Goal: Task Accomplishment & Management: Complete application form

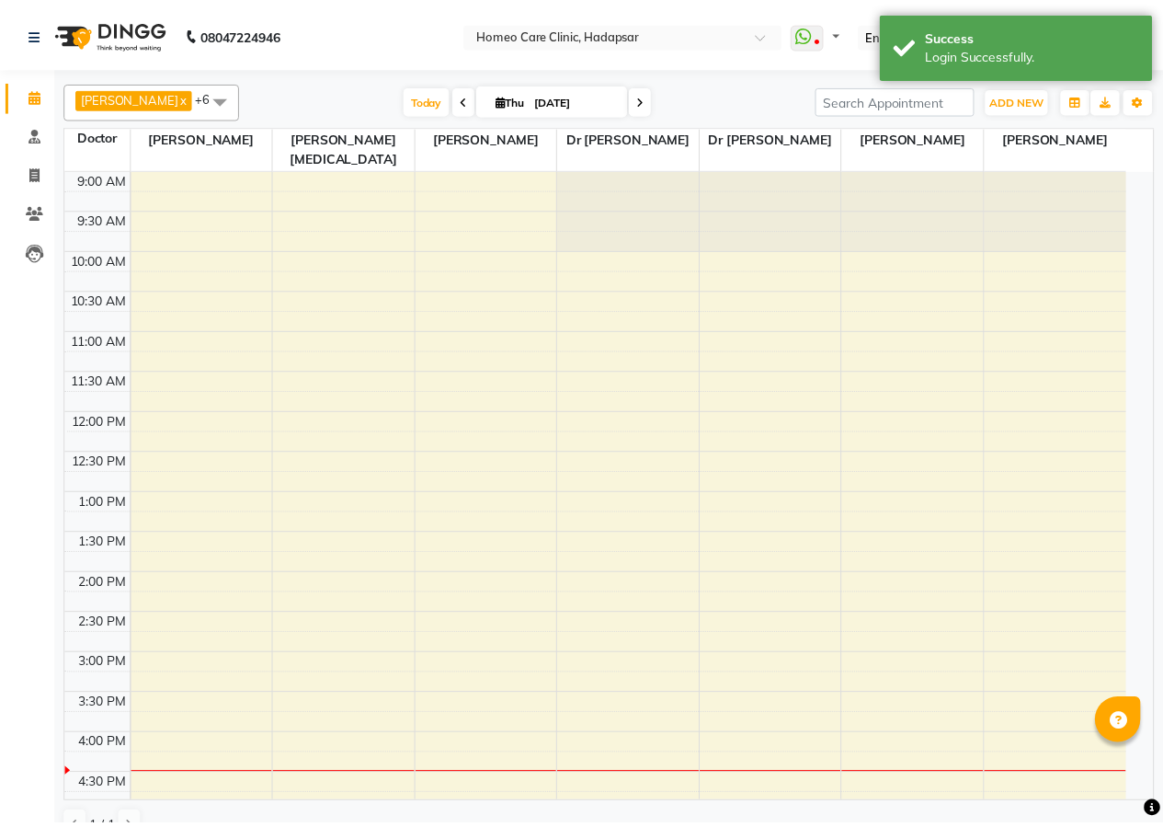
scroll to position [498, 0]
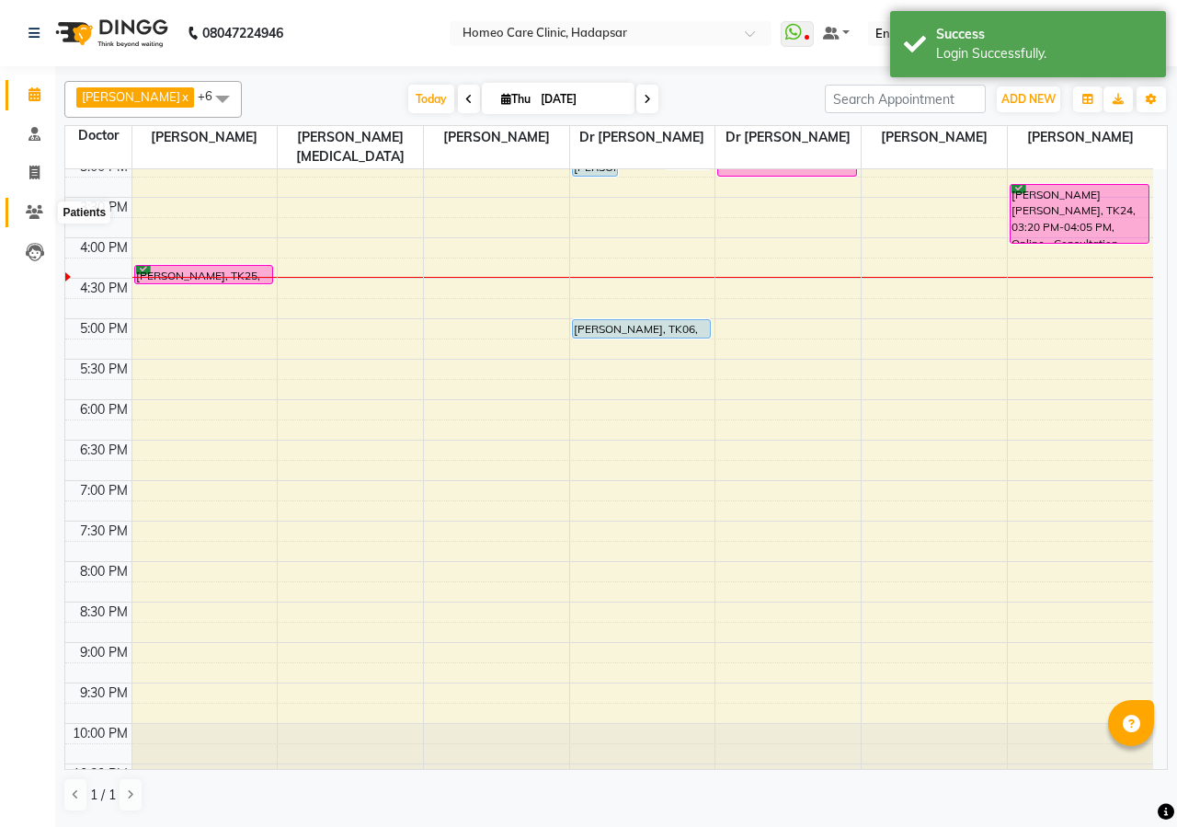
click at [41, 211] on icon at bounding box center [34, 212] width 17 height 14
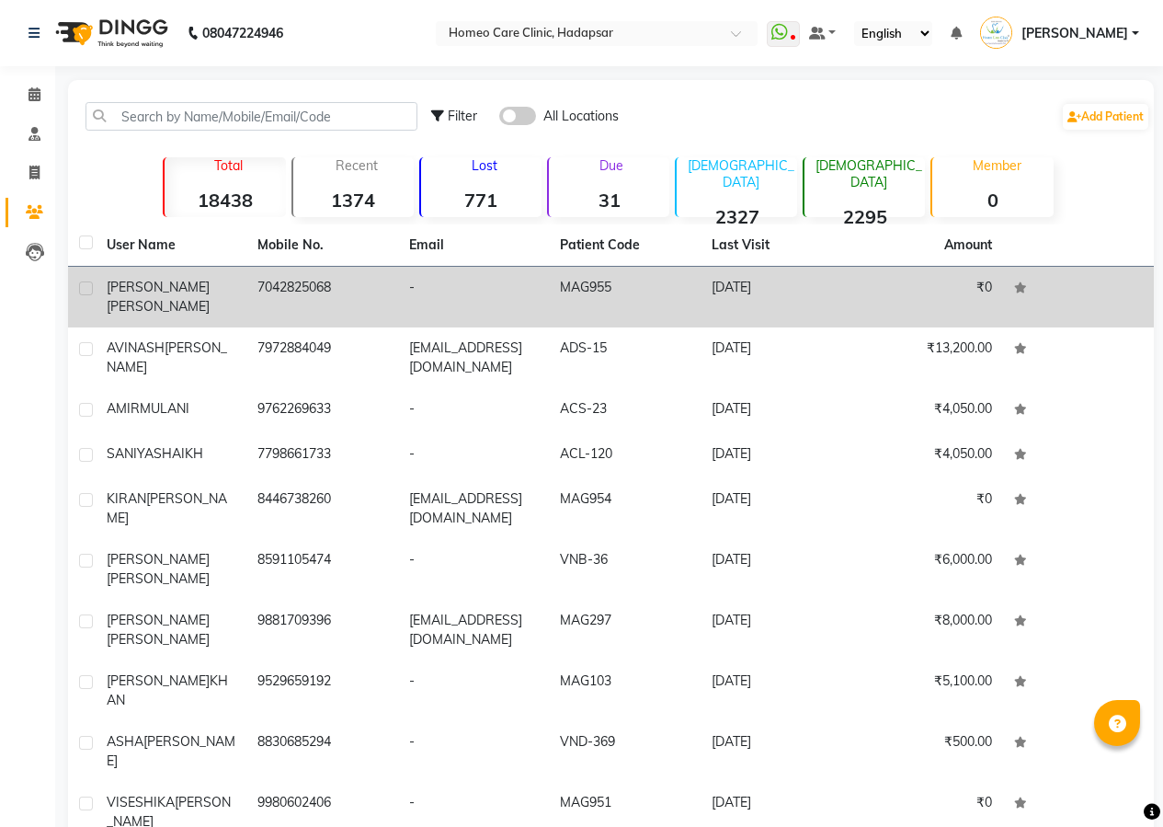
click at [283, 287] on td "7042825068" at bounding box center [321, 297] width 151 height 61
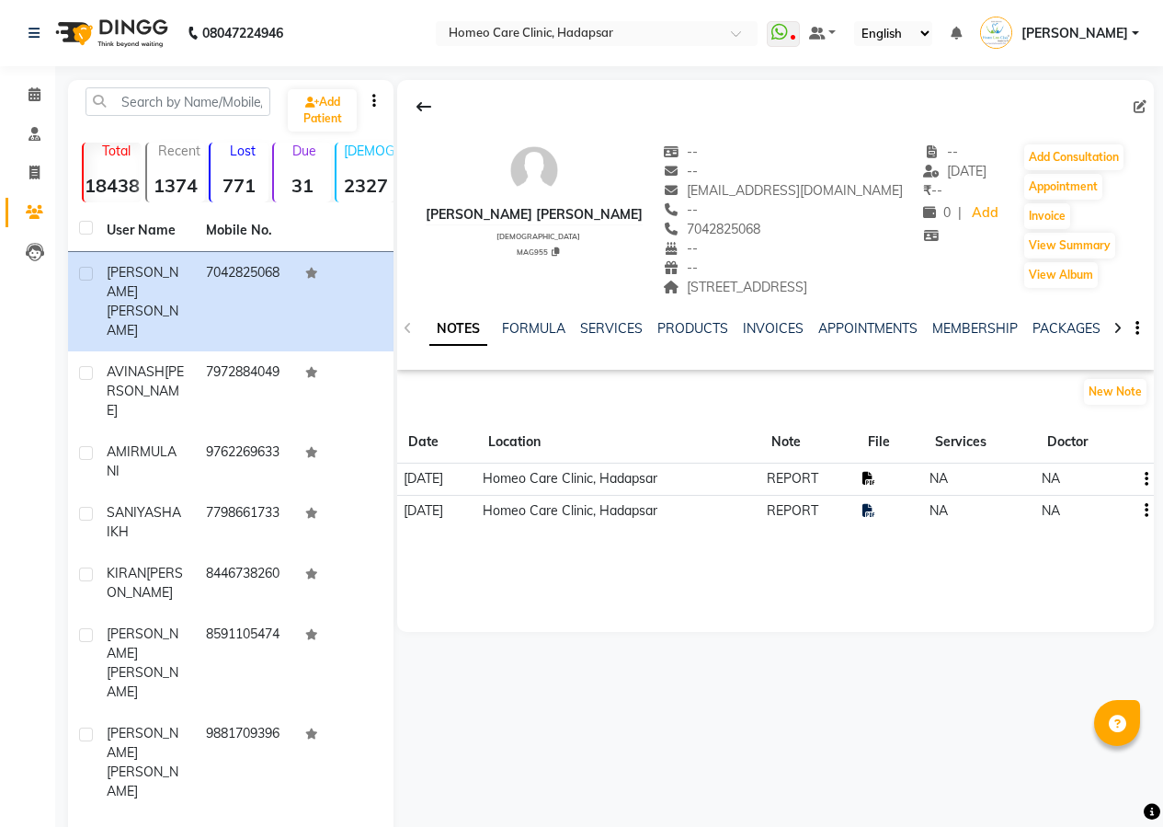
click at [875, 485] on icon at bounding box center [869, 478] width 13 height 13
click at [1118, 335] on icon at bounding box center [1118, 328] width 8 height 13
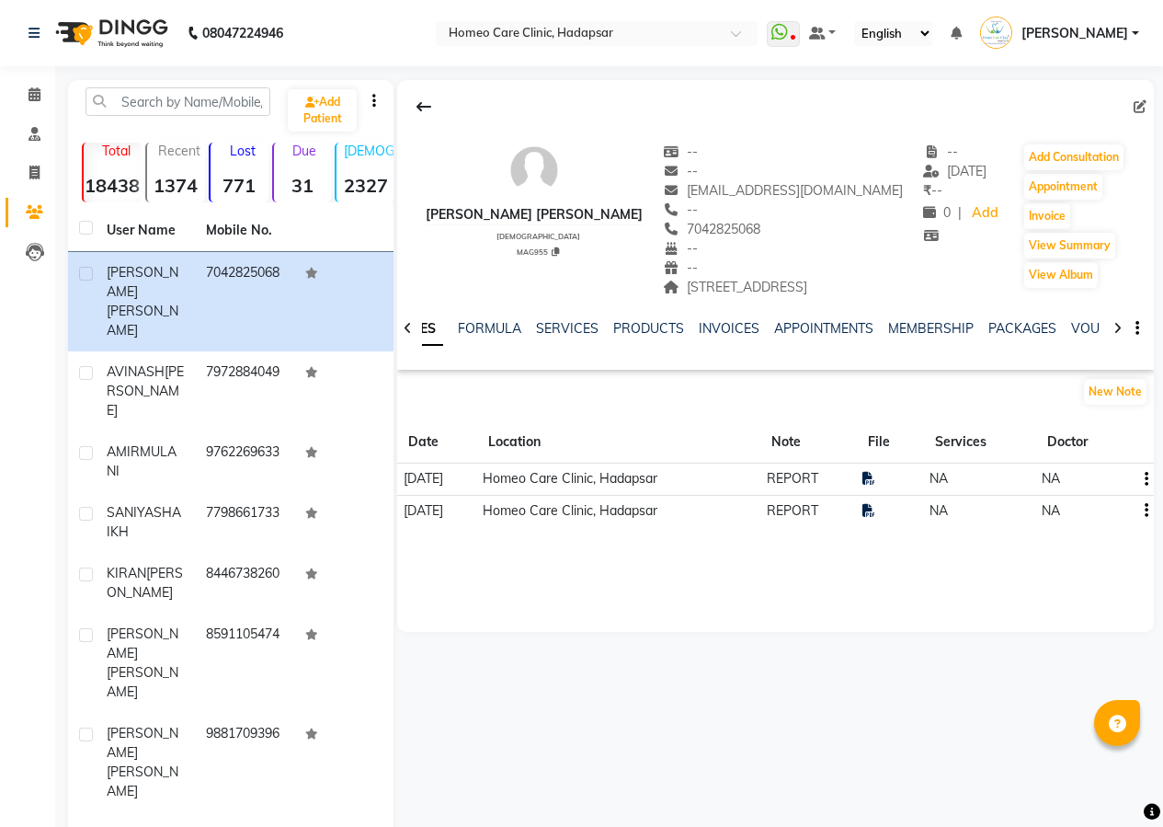
click at [1118, 335] on icon at bounding box center [1118, 328] width 8 height 13
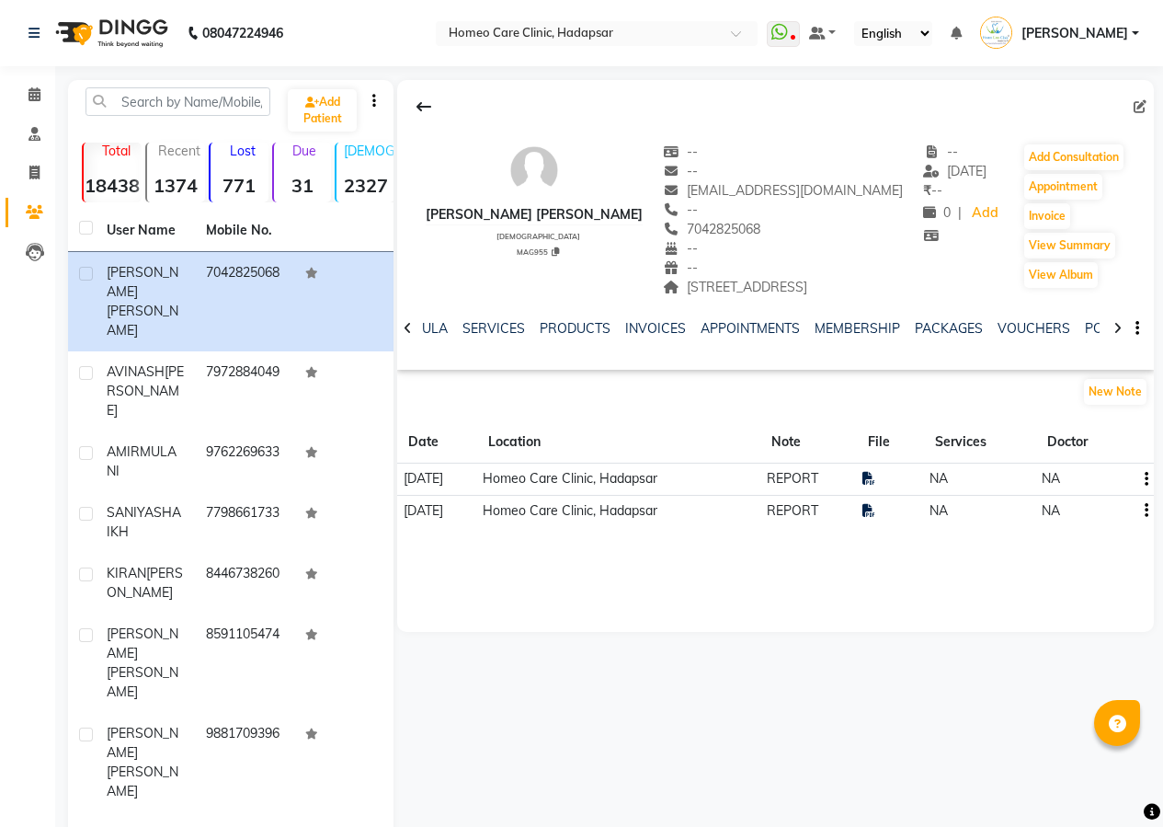
click at [1118, 335] on icon at bounding box center [1118, 328] width 8 height 13
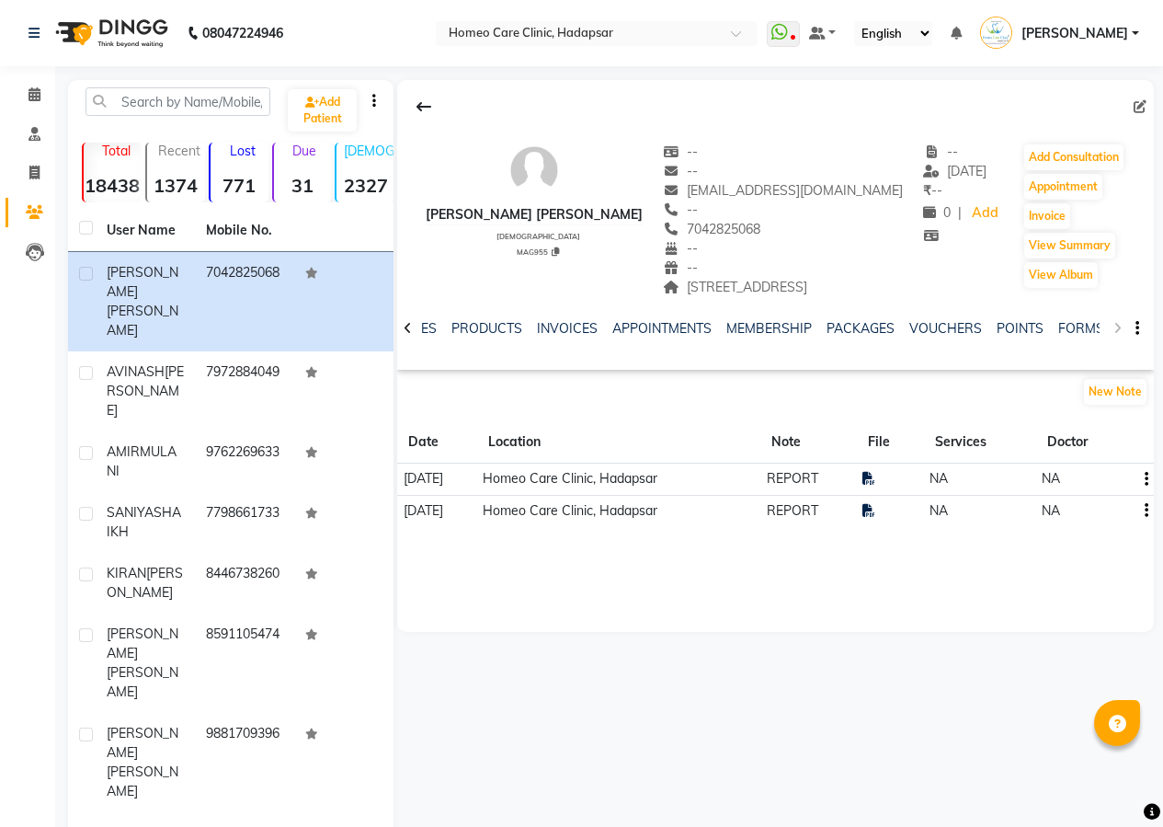
click at [1118, 349] on div "NOTES FORMULA SERVICES PRODUCTS INVOICES APPOINTMENTS MEMBERSHIP PACKAGES VOUCH…" at bounding box center [775, 328] width 757 height 63
click at [1064, 337] on link "FORMS" at bounding box center [1082, 328] width 46 height 17
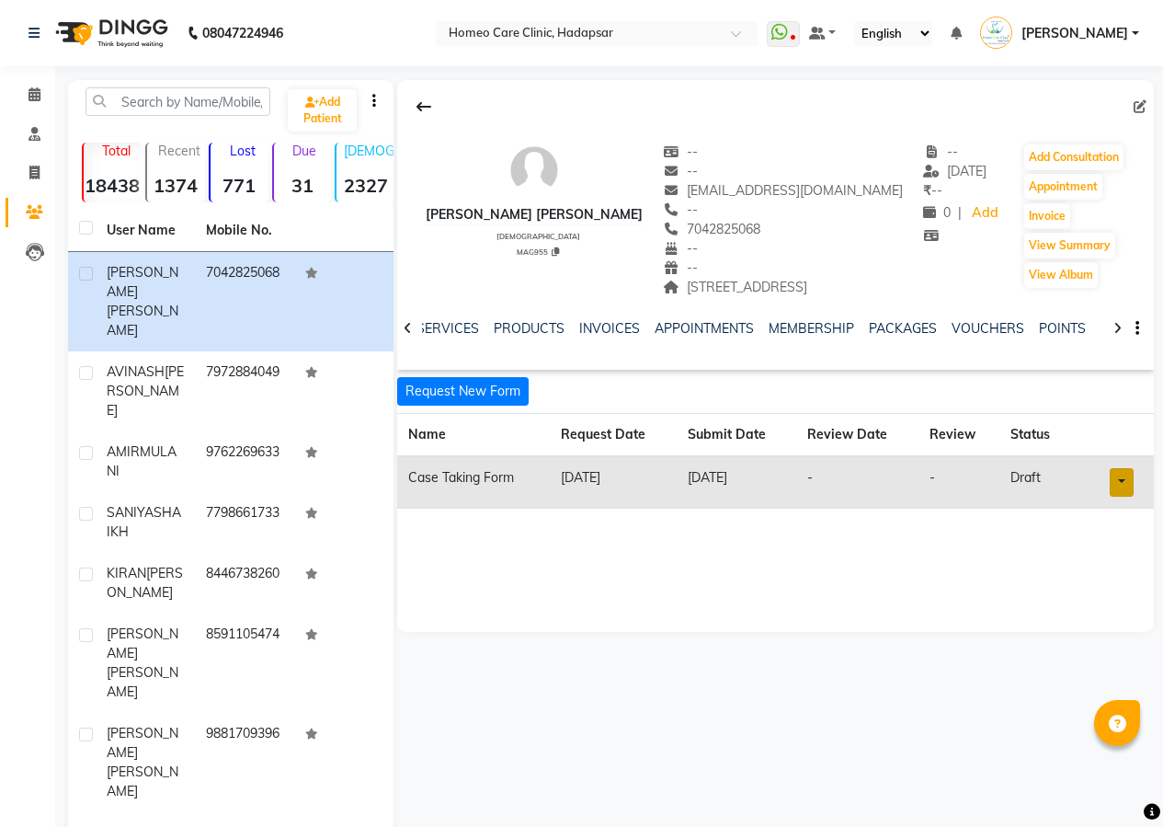
click at [1128, 497] on link at bounding box center [1122, 482] width 24 height 29
click at [1106, 566] on link "Open in staff mode" at bounding box center [1071, 550] width 174 height 29
click at [409, 335] on icon at bounding box center [408, 328] width 8 height 13
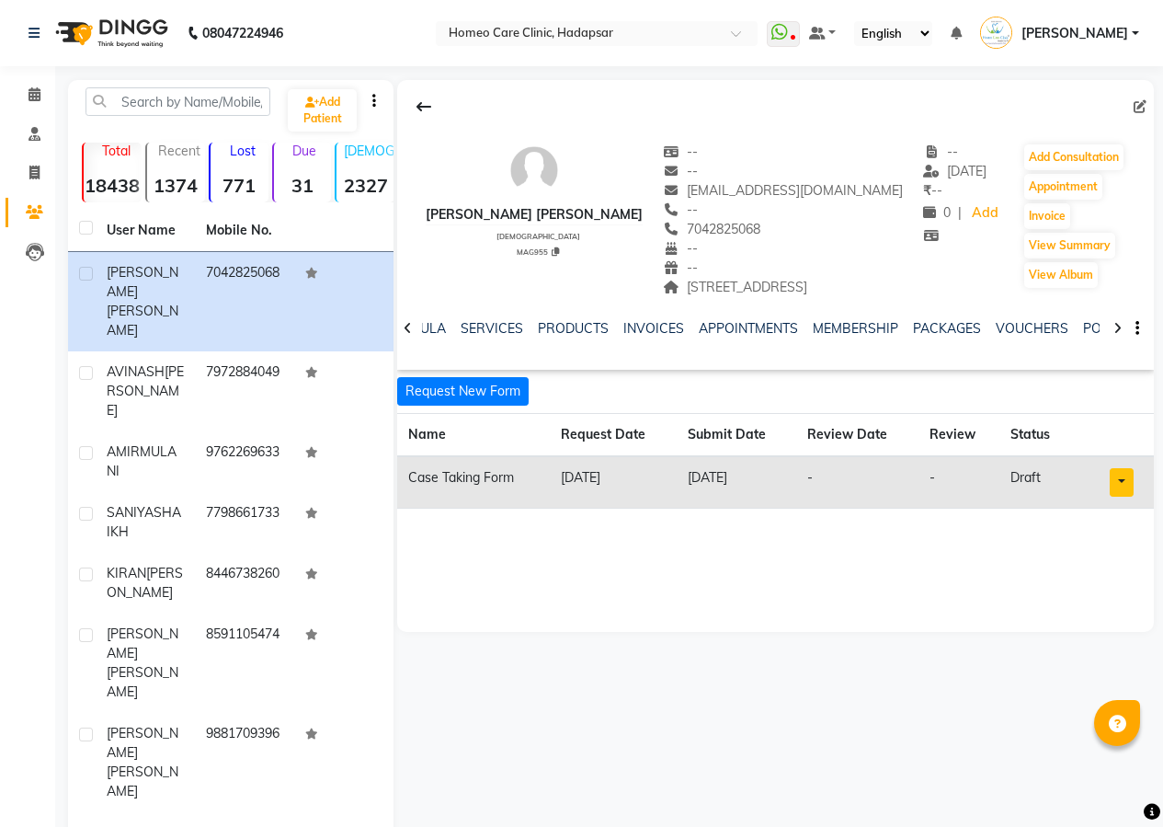
click at [409, 335] on icon at bounding box center [408, 328] width 8 height 13
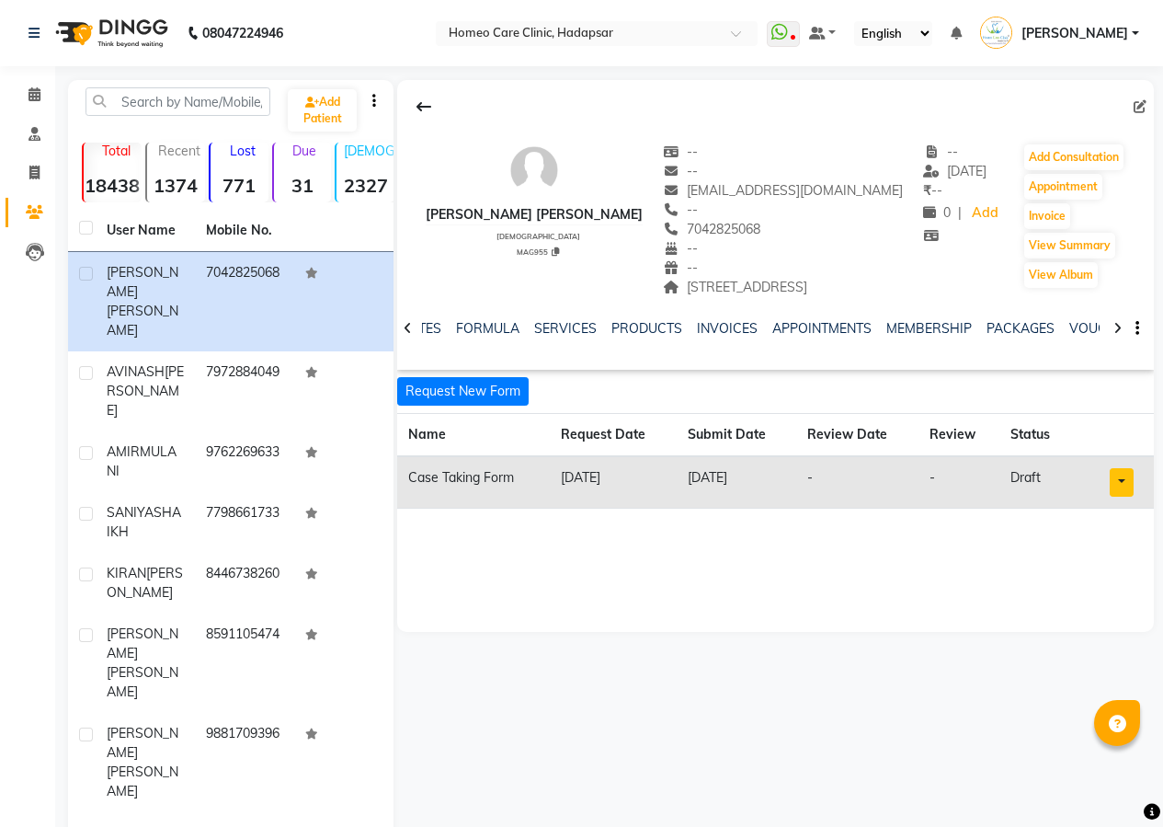
click at [410, 335] on icon at bounding box center [408, 328] width 8 height 13
click at [410, 356] on div "NOTES FORMULA SERVICES PRODUCTS INVOICES APPOINTMENTS MEMBERSHIP PACKAGES VOUCH…" at bounding box center [775, 328] width 757 height 63
click at [412, 357] on div "NOTES FORMULA SERVICES PRODUCTS INVOICES APPOINTMENTS MEMBERSHIP PACKAGES VOUCH…" at bounding box center [775, 328] width 757 height 63
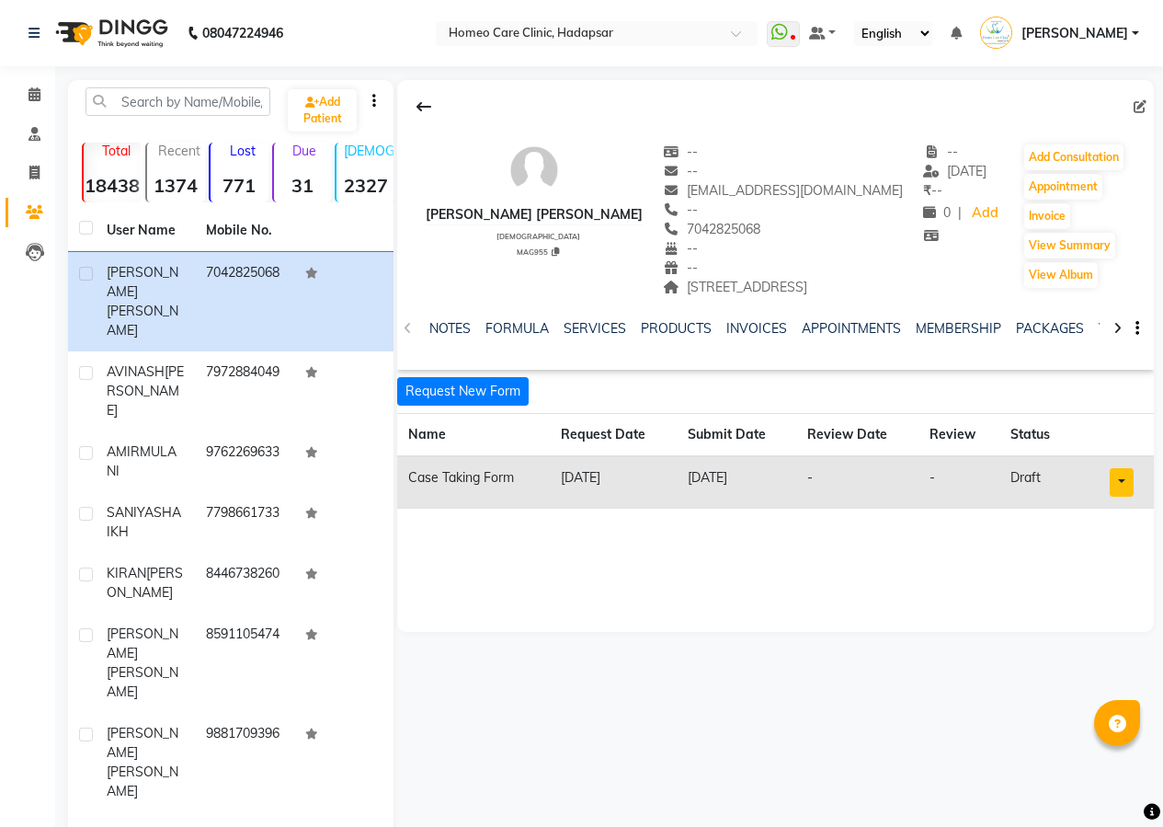
click at [474, 338] on ul "NOTES FORMULA SERVICES PRODUCTS INVOICES APPOINTMENTS MEMBERSHIP PACKAGES VOUCH…" at bounding box center [876, 328] width 894 height 19
click at [465, 337] on link "NOTES" at bounding box center [449, 328] width 41 height 17
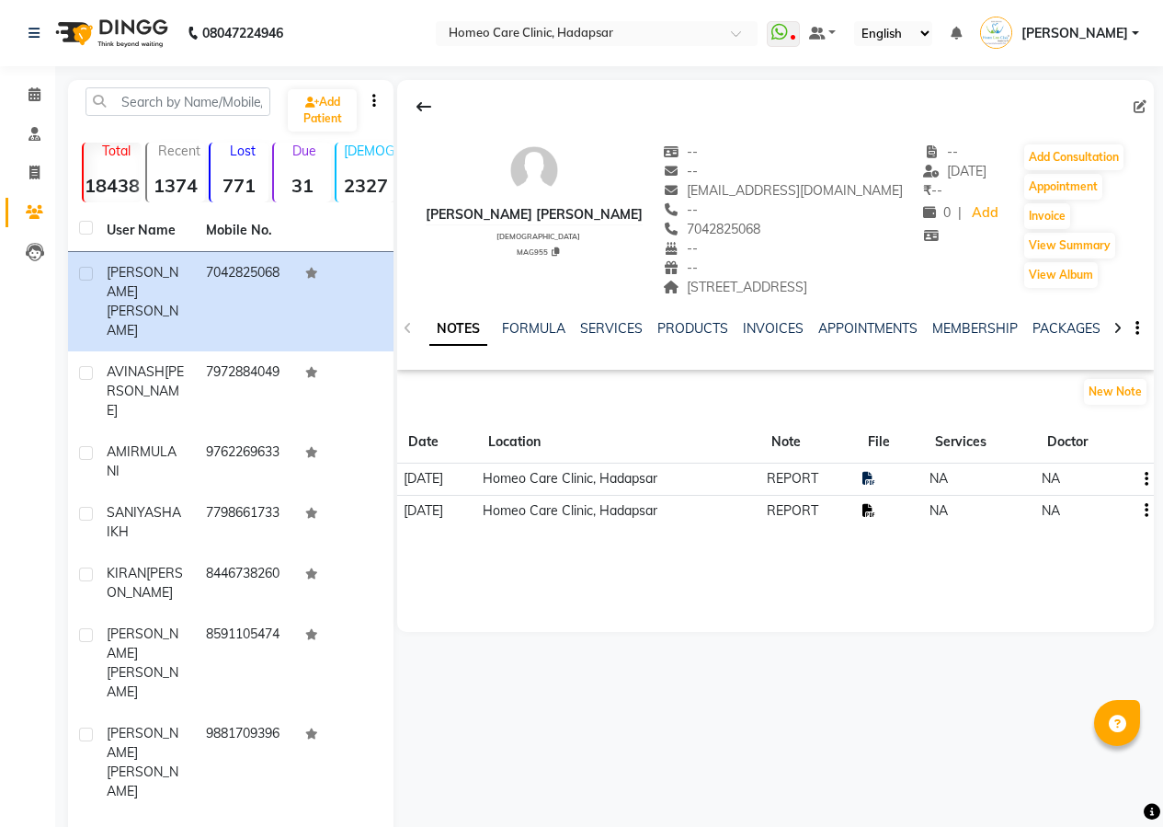
click at [875, 517] on icon at bounding box center [869, 510] width 13 height 13
click at [1114, 155] on button "Add Consultation" at bounding box center [1073, 157] width 99 height 26
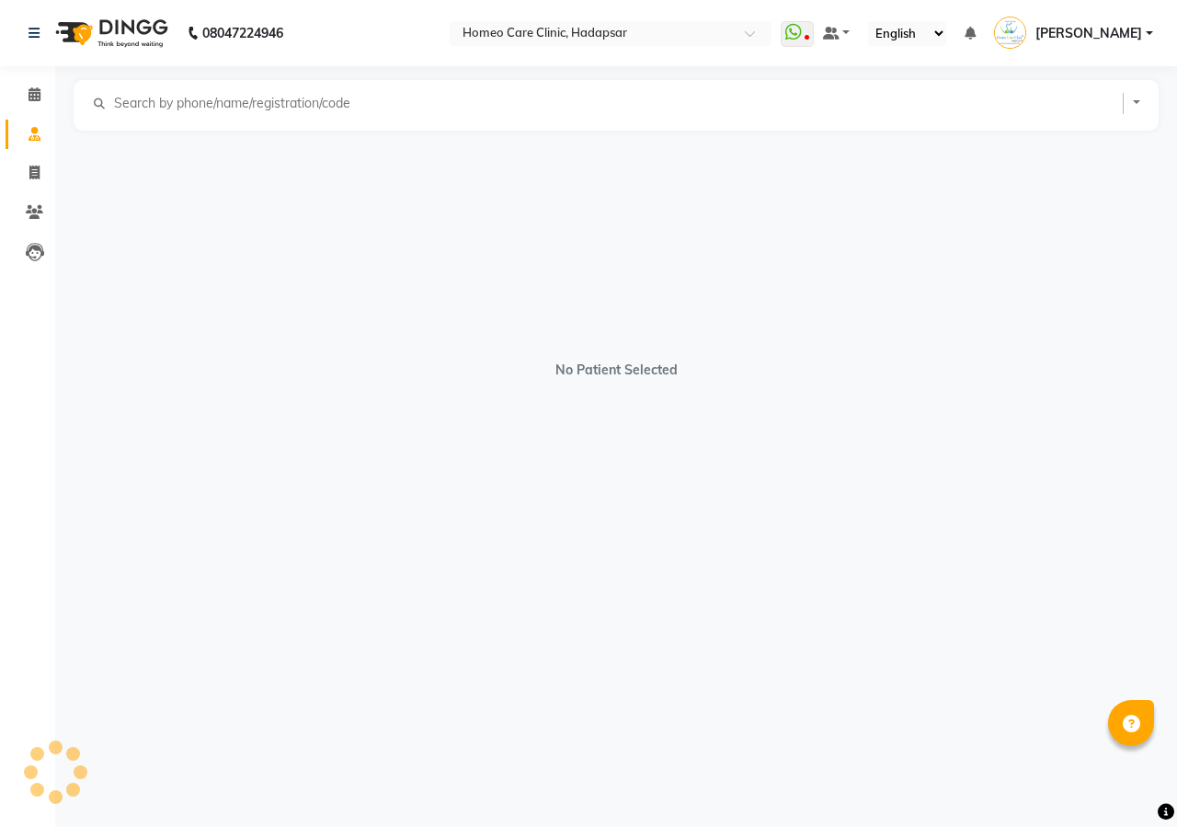
select select "[DEMOGRAPHIC_DATA]"
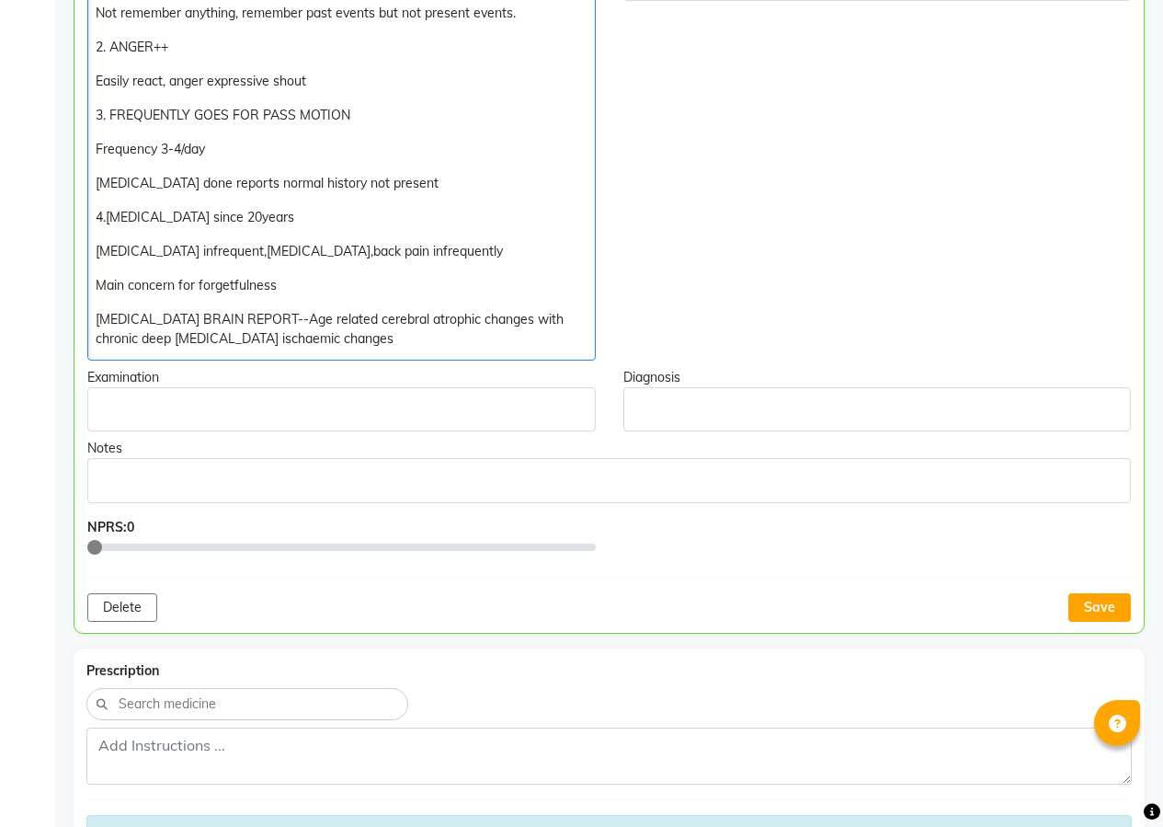
scroll to position [564, 0]
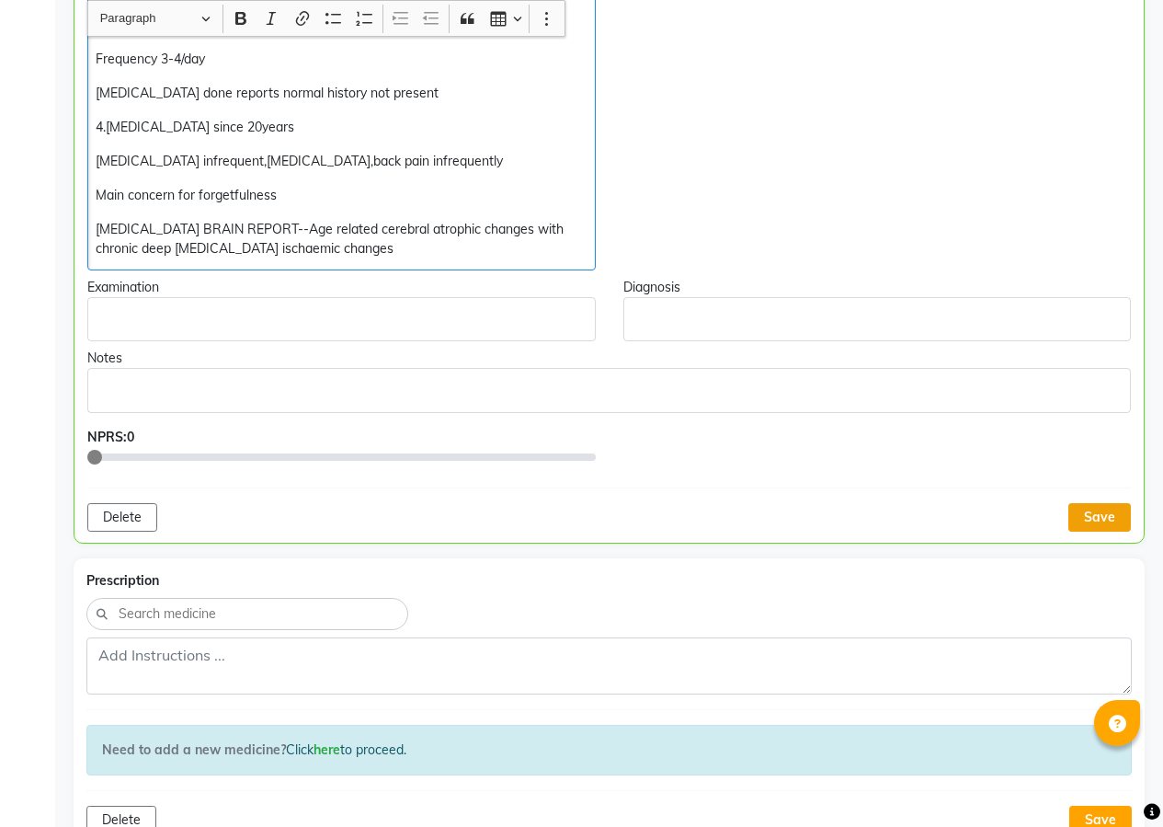
click at [1109, 512] on button "Save" at bounding box center [1100, 517] width 63 height 29
click at [1109, 512] on div "Save" at bounding box center [1100, 517] width 63 height 29
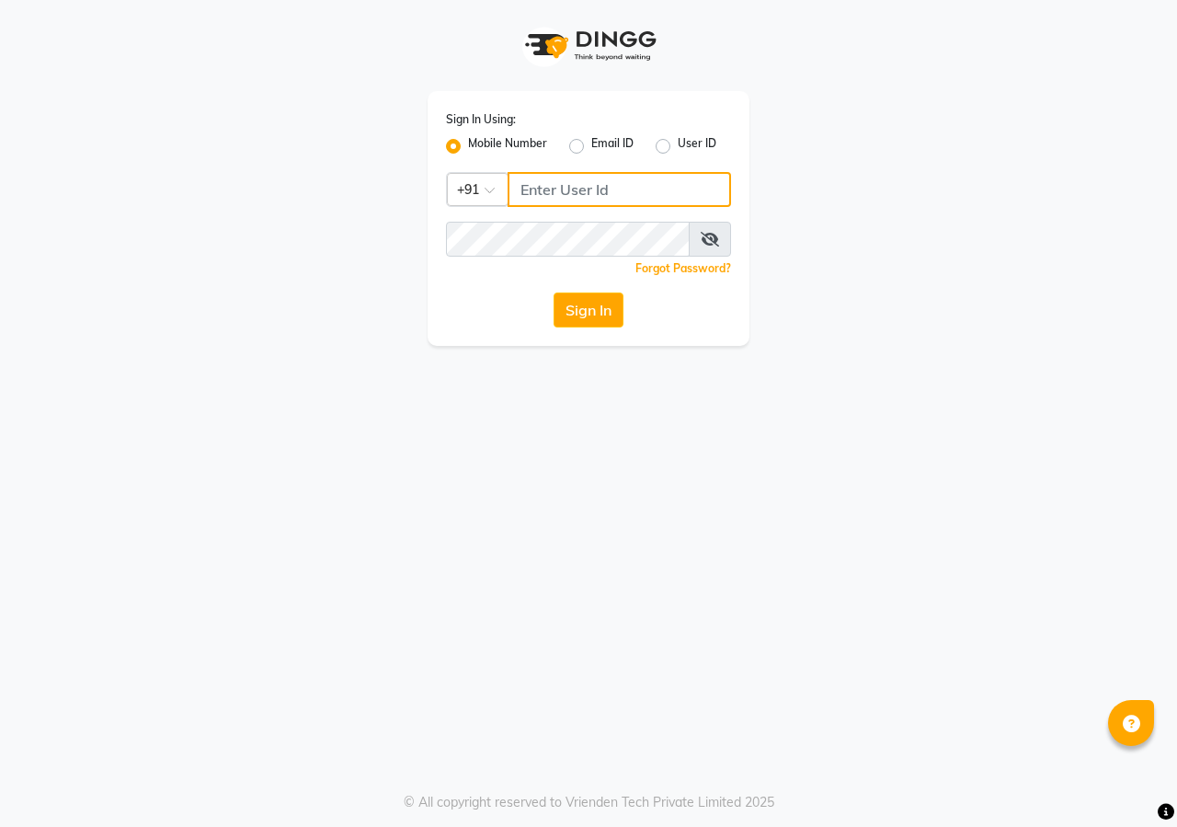
click at [642, 187] on input "Username" at bounding box center [619, 189] width 223 height 35
type input "8792696223"
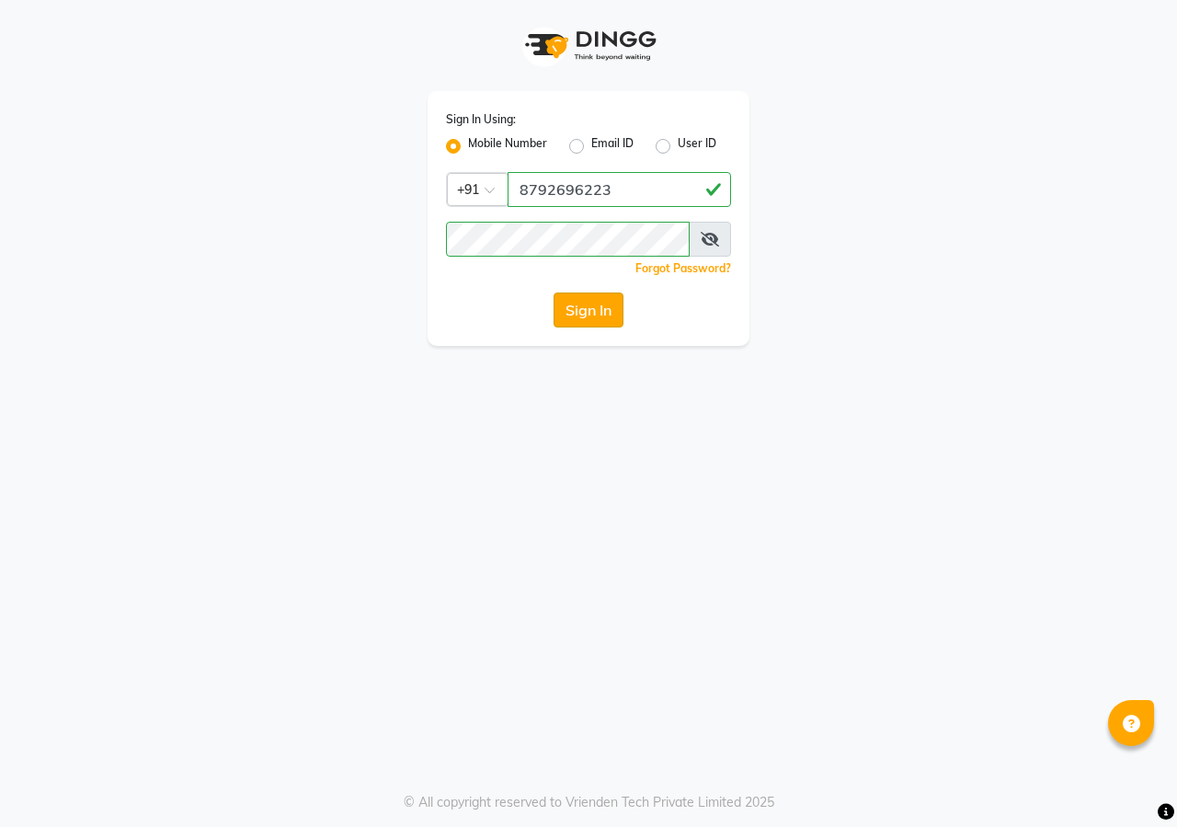
click at [600, 315] on button "Sign In" at bounding box center [589, 309] width 70 height 35
